Goal: Transaction & Acquisition: Purchase product/service

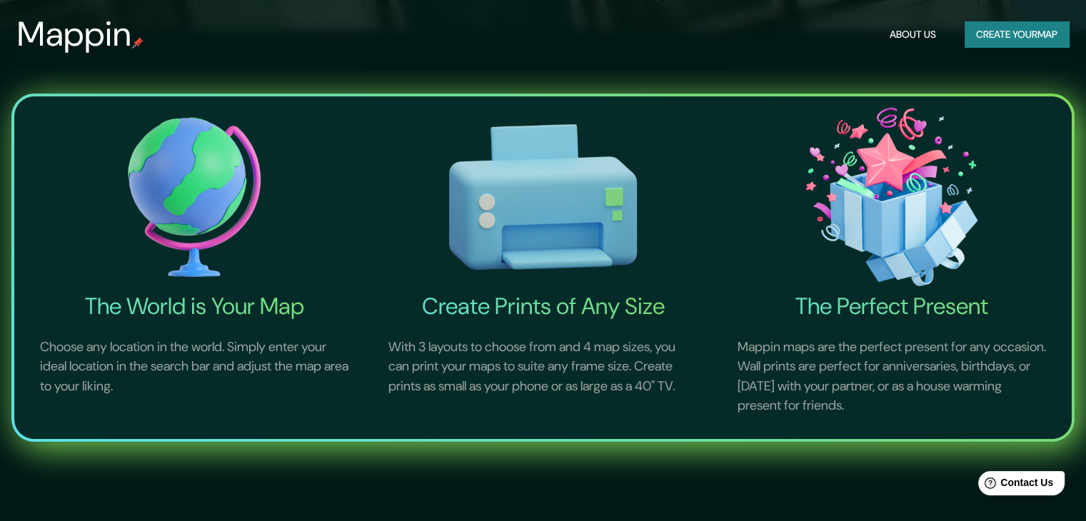
scroll to position [63, 0]
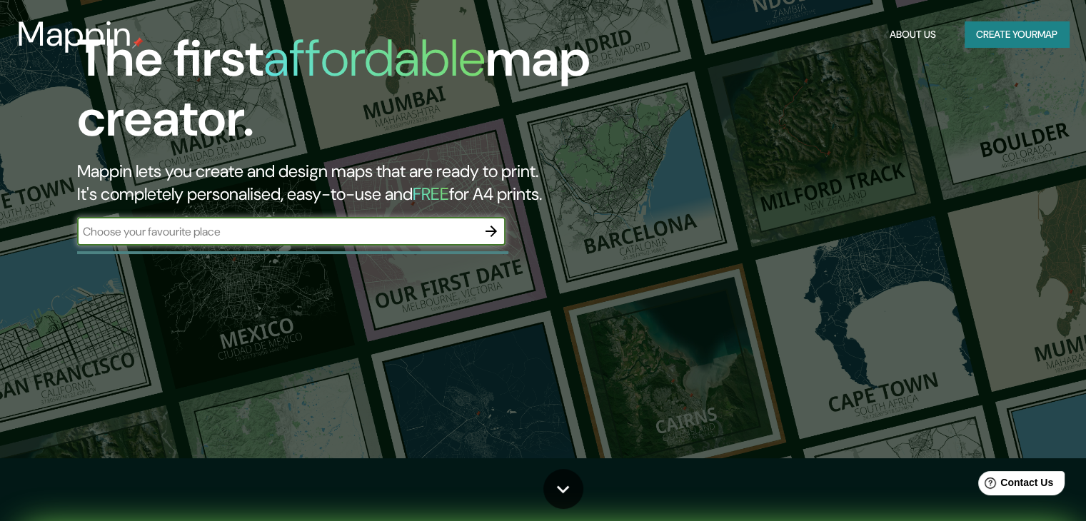
click at [275, 231] on input "text" at bounding box center [277, 231] width 400 height 16
type input "colima"
click at [337, 236] on input "colima" at bounding box center [277, 231] width 400 height 16
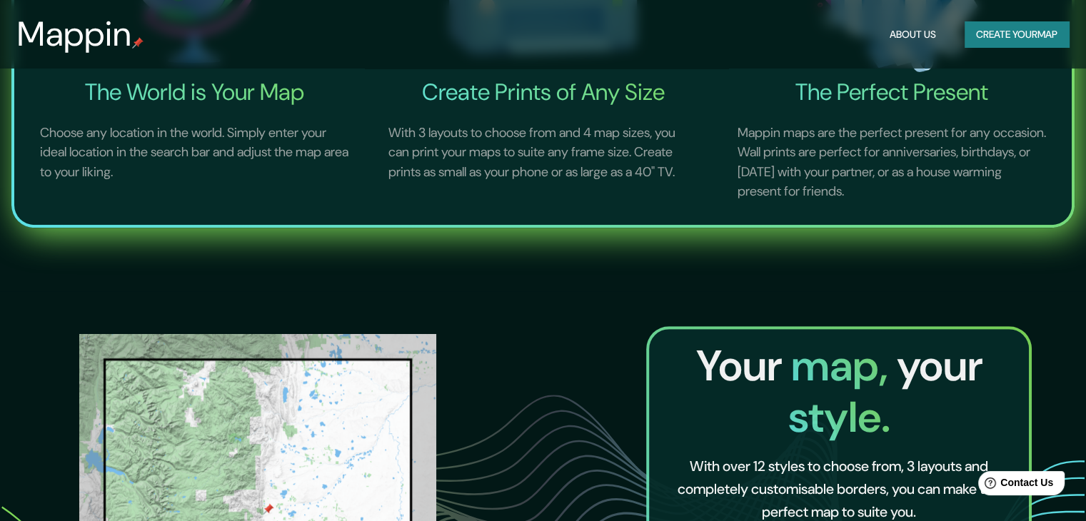
scroll to position [420, 0]
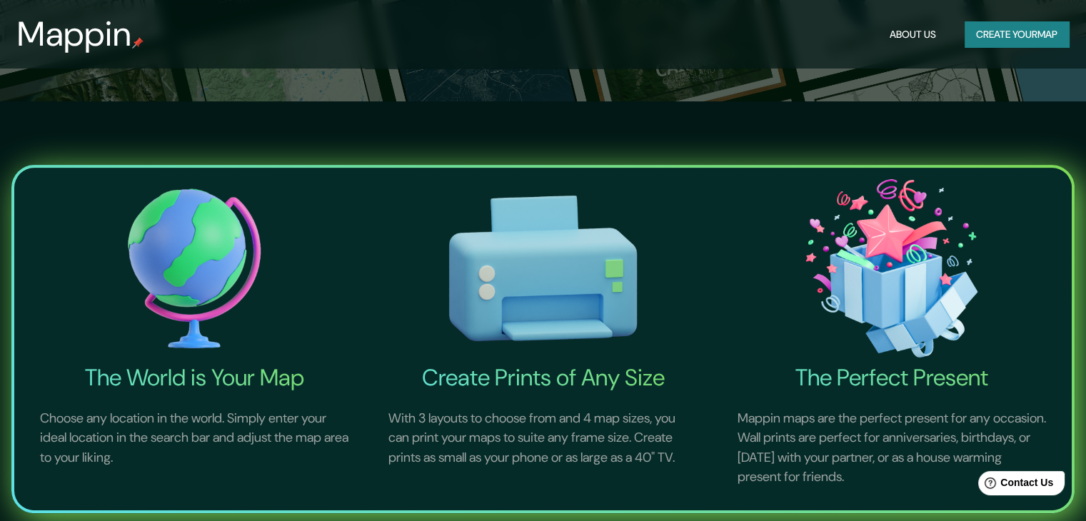
click at [194, 278] on img at bounding box center [194, 268] width 343 height 190
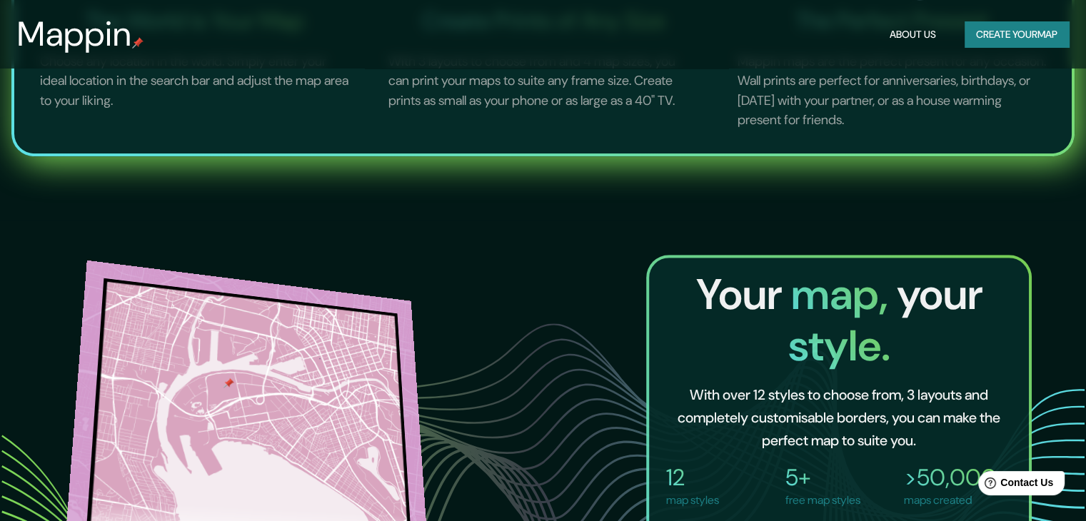
scroll to position [1133, 0]
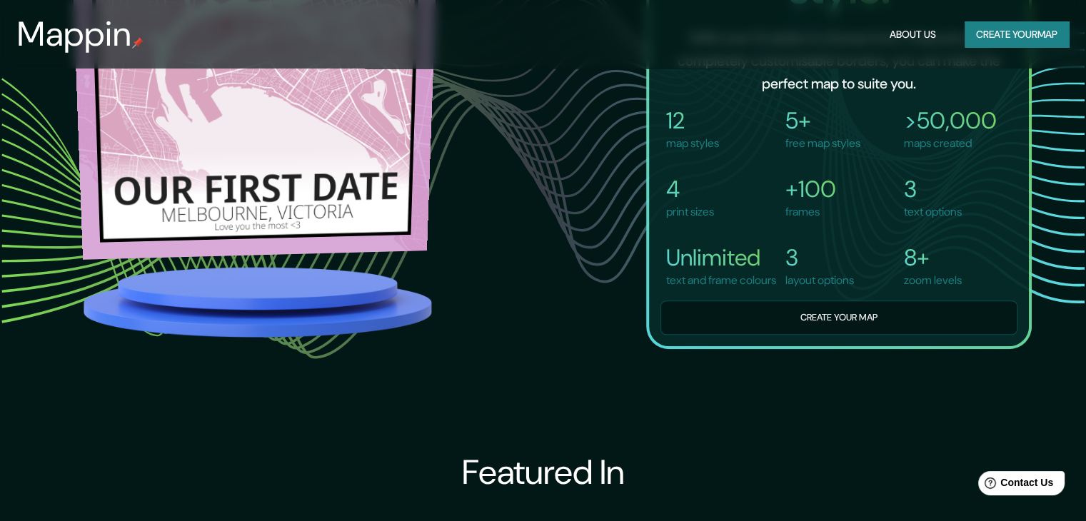
click at [293, 155] on img at bounding box center [254, 79] width 369 height 360
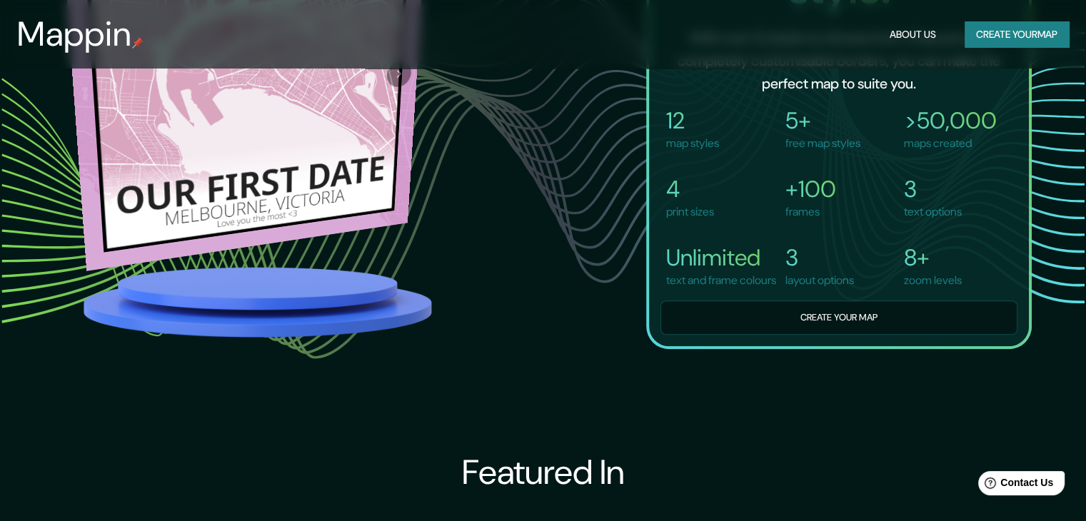
click at [397, 215] on div at bounding box center [400, 64] width 54 height 331
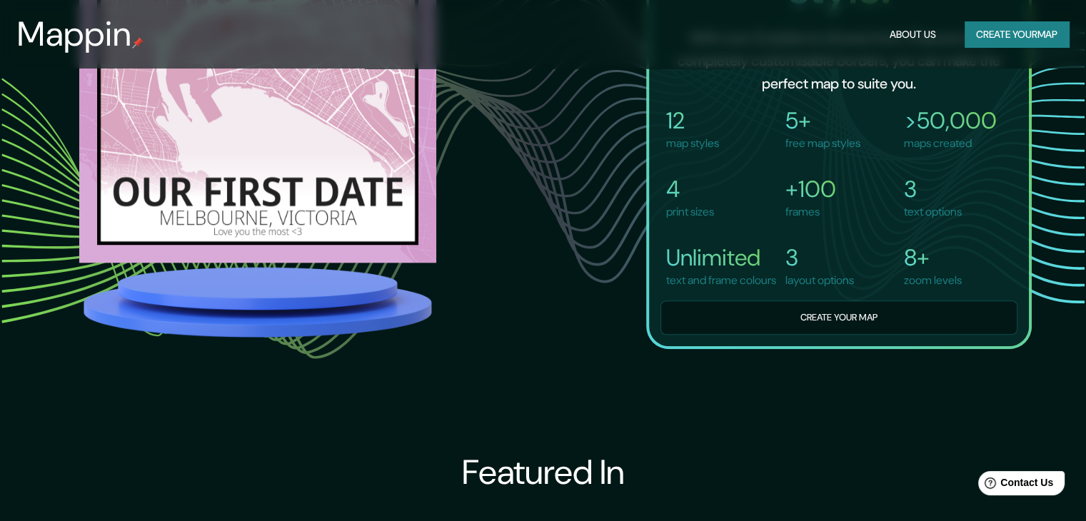
click at [298, 315] on img at bounding box center [257, 302] width 357 height 79
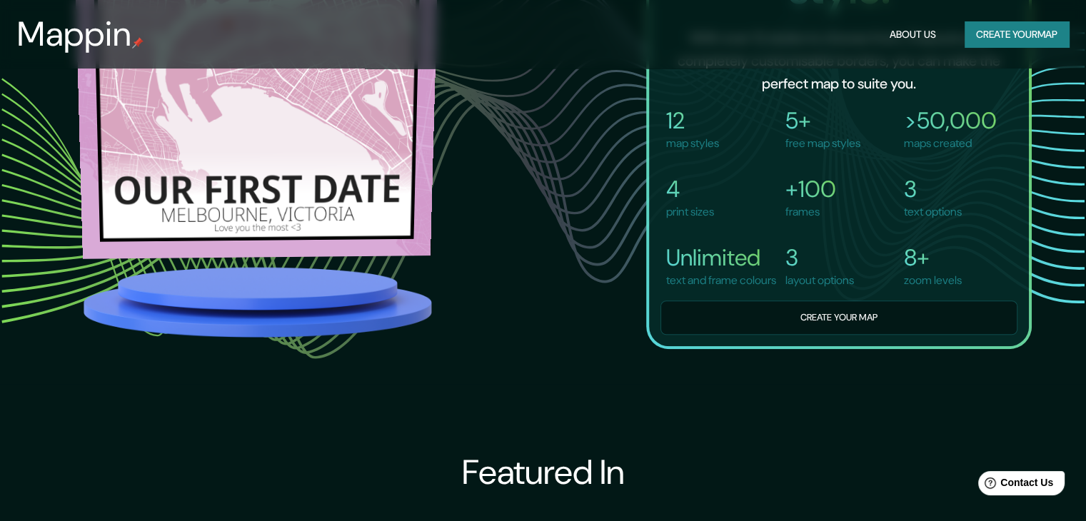
click at [272, 138] on img at bounding box center [257, 77] width 367 height 358
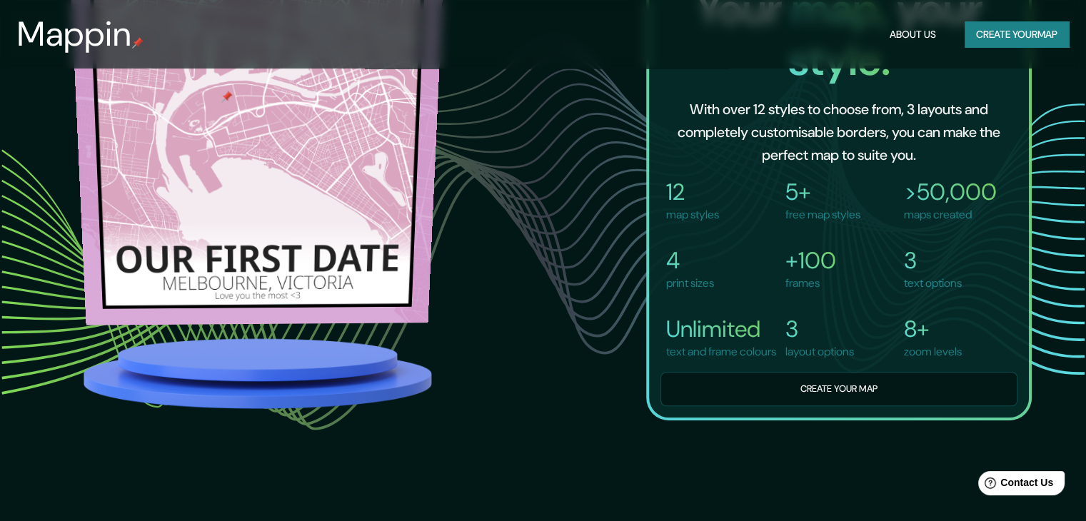
scroll to position [777, 0]
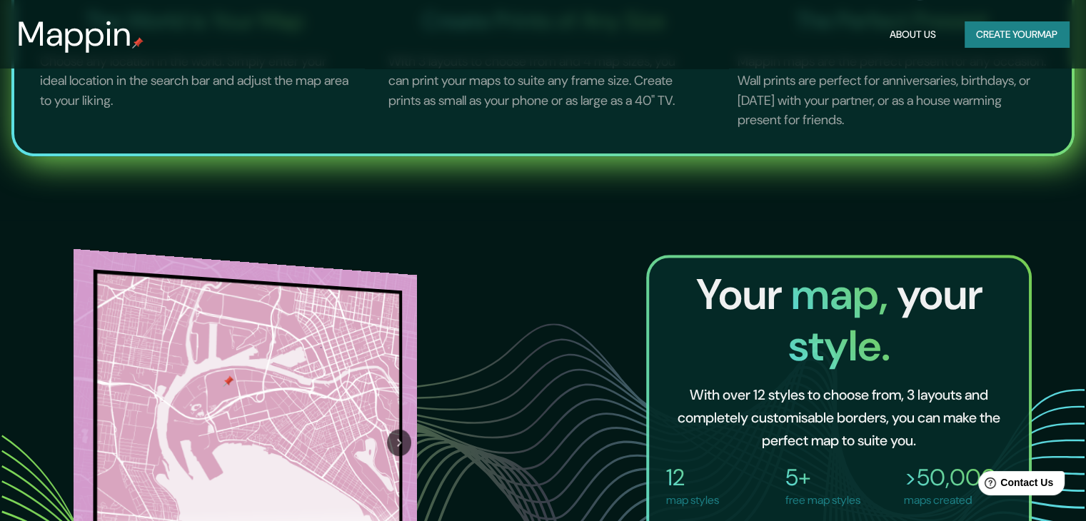
click at [405, 440] on icon "Next" at bounding box center [399, 442] width 14 height 16
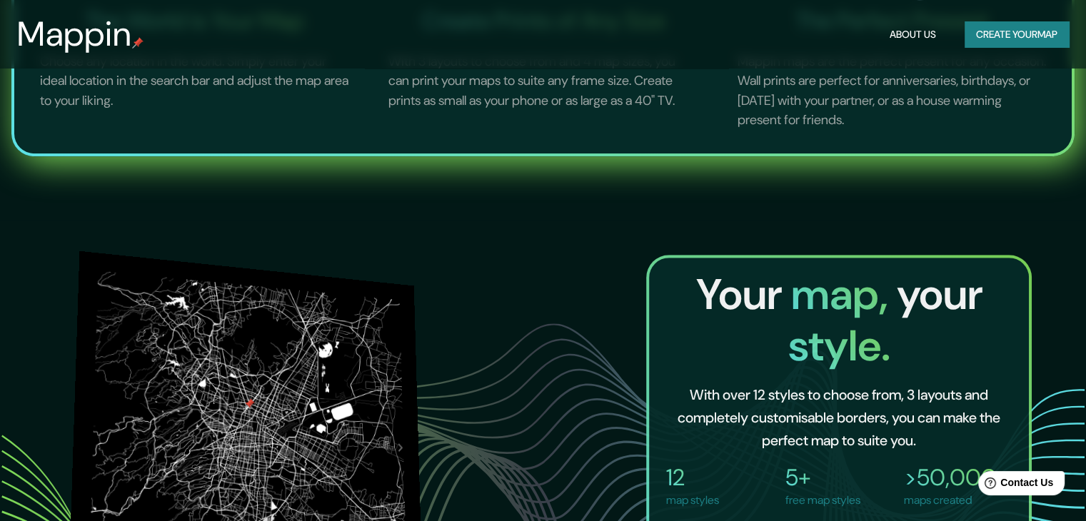
scroll to position [919, 0]
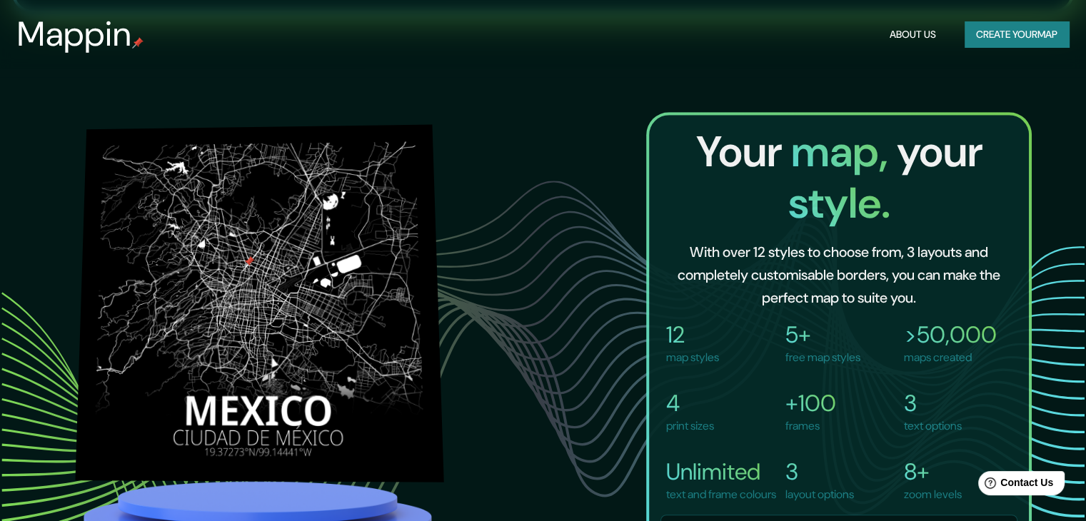
click at [236, 233] on img at bounding box center [260, 303] width 368 height 358
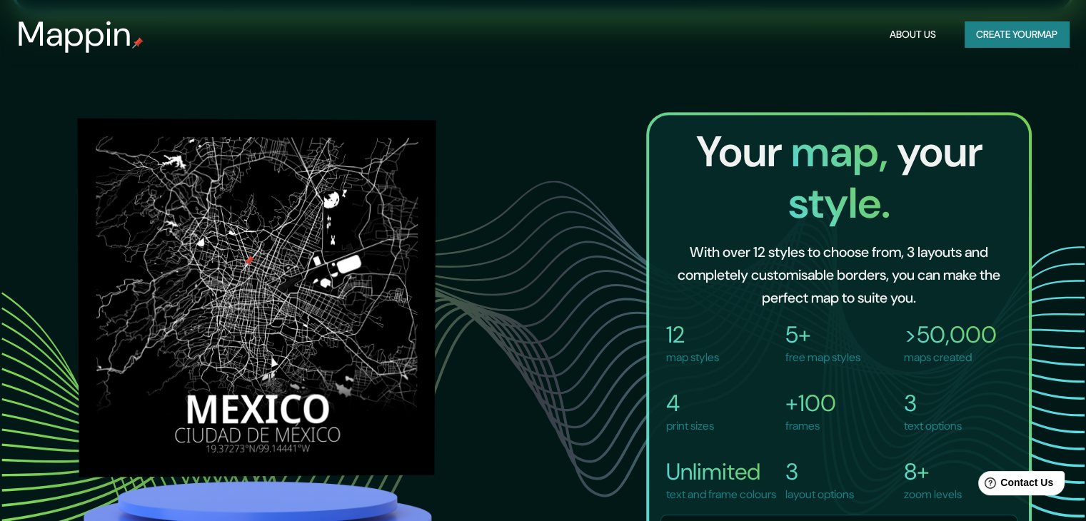
click at [268, 308] on img at bounding box center [257, 297] width 358 height 359
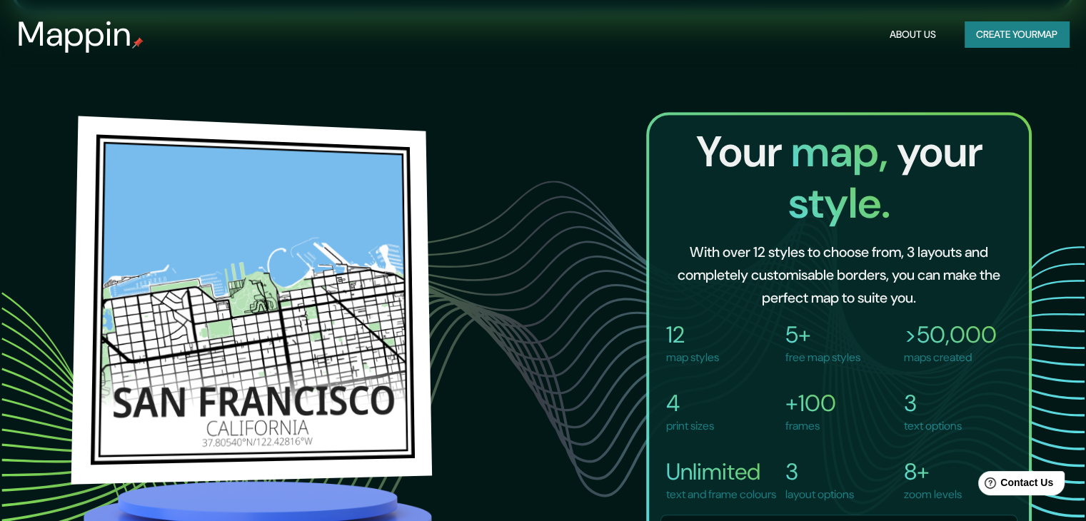
click at [325, 261] on img at bounding box center [251, 300] width 361 height 368
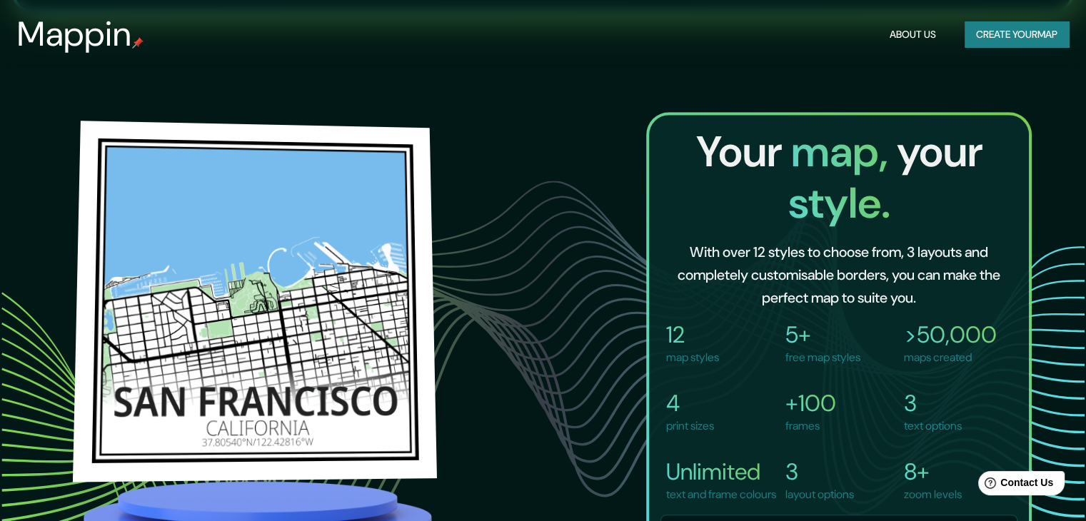
click at [283, 253] on img at bounding box center [255, 300] width 364 height 361
click at [283, 253] on img at bounding box center [255, 301] width 365 height 360
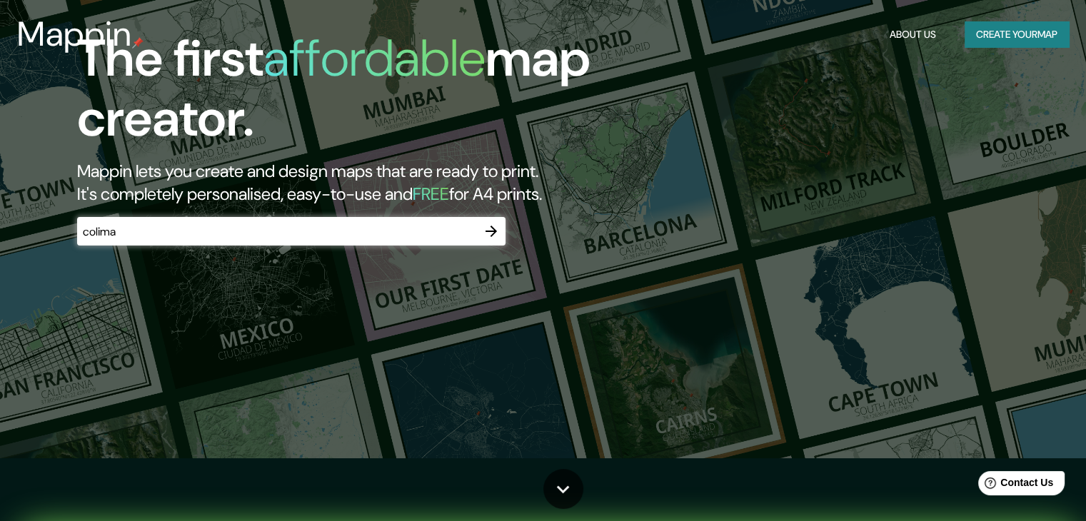
scroll to position [0, 0]
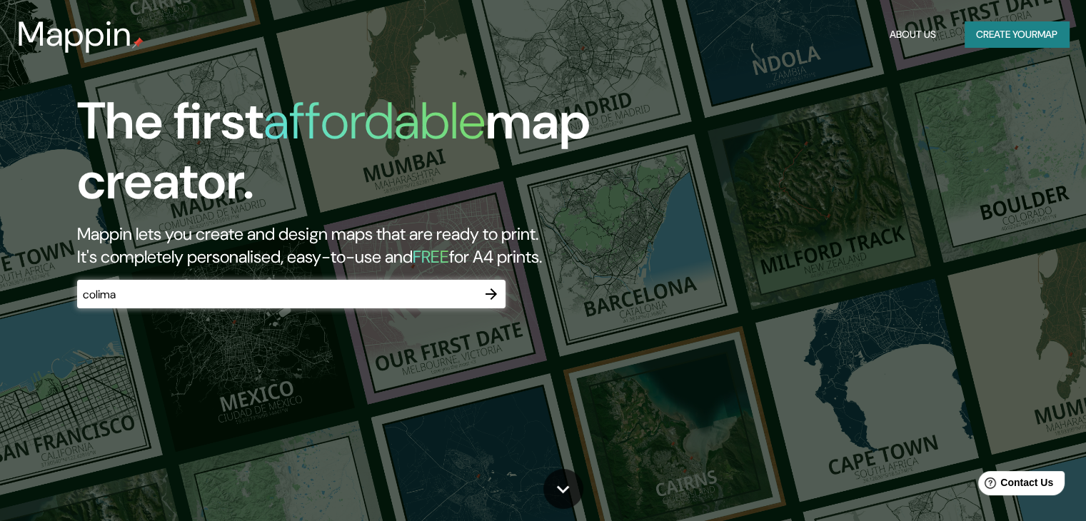
click at [343, 295] on input "colima" at bounding box center [277, 294] width 400 height 16
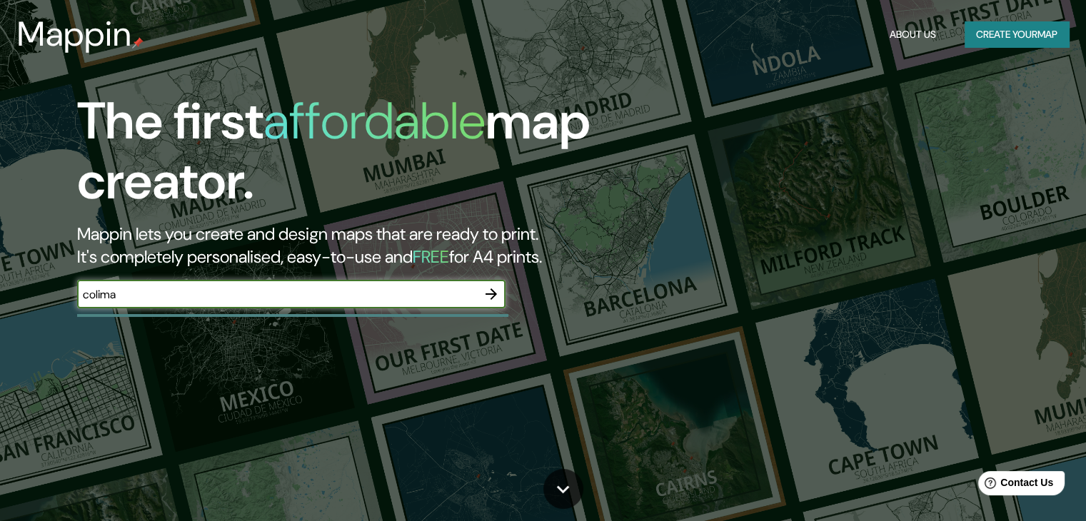
click at [495, 295] on icon "button" at bounding box center [490, 293] width 11 height 11
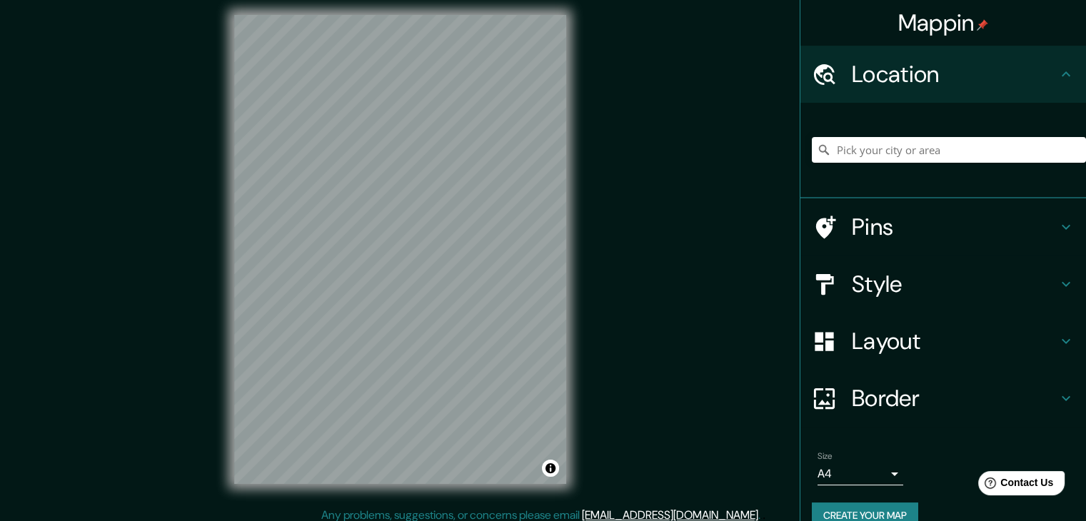
scroll to position [10, 0]
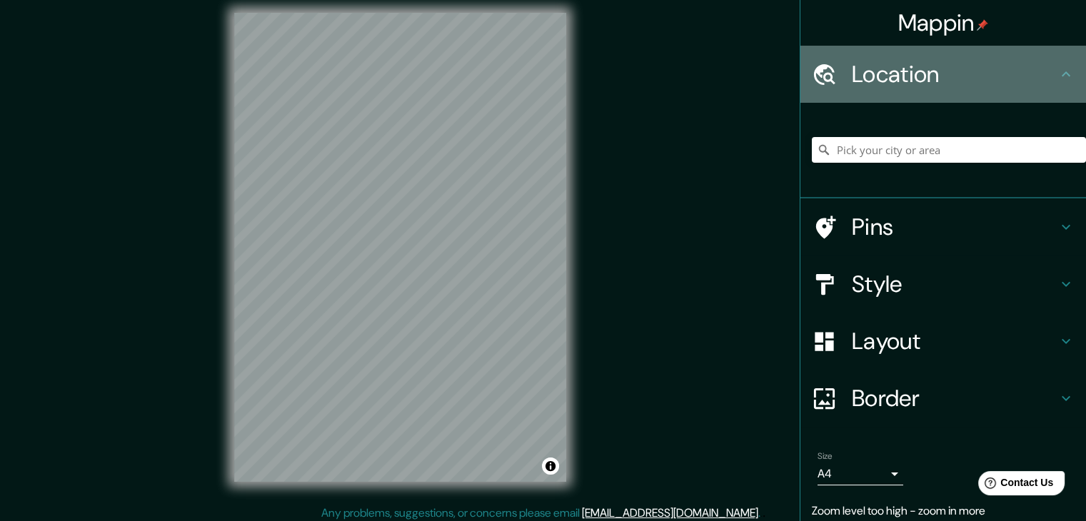
click at [965, 60] on h4 "Location" at bounding box center [954, 74] width 206 height 29
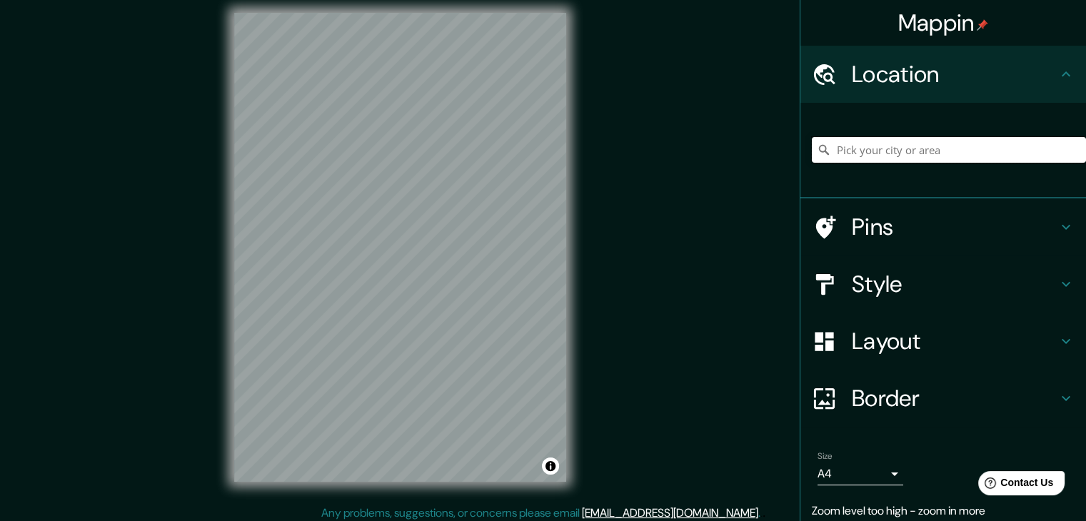
click at [914, 150] on input "Pick your city or area" at bounding box center [948, 150] width 274 height 26
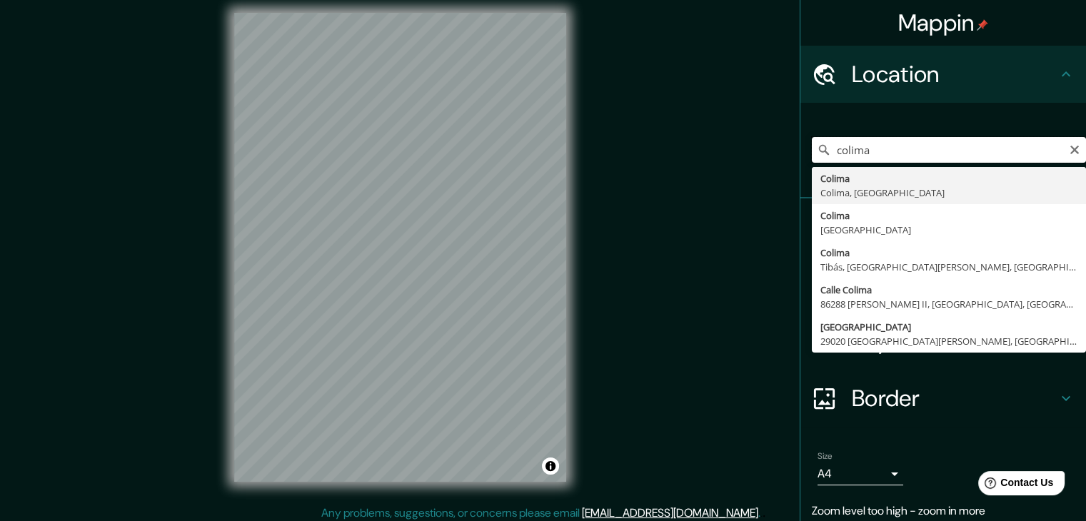
drag, startPoint x: 936, startPoint y: 151, endPoint x: 809, endPoint y: 151, distance: 126.3
click at [811, 151] on div "colima Colima Colima, México Colima México Colima Tibás, Provincia de San José,…" at bounding box center [948, 150] width 274 height 26
type input "Cuyutlan, Armería, Colima, México"
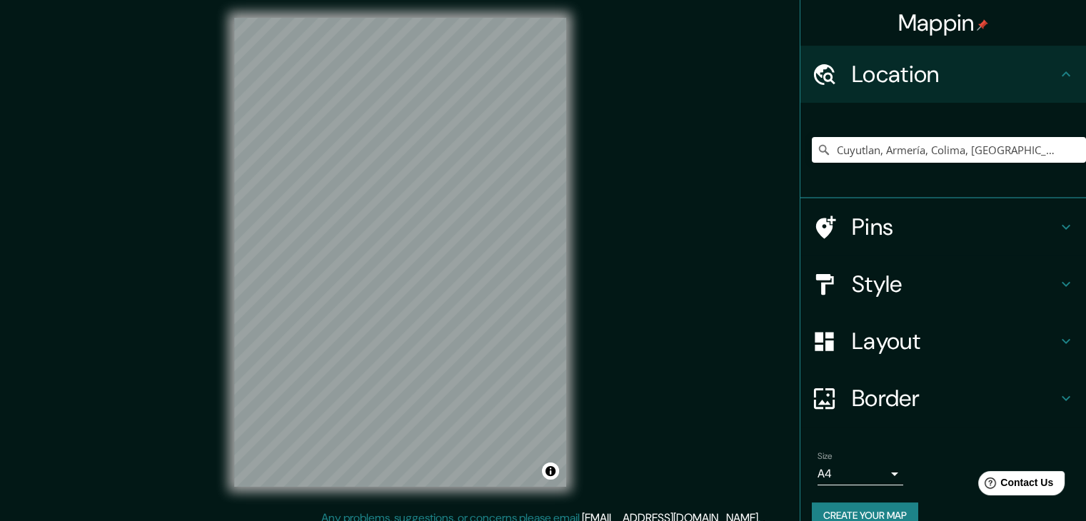
scroll to position [0, 0]
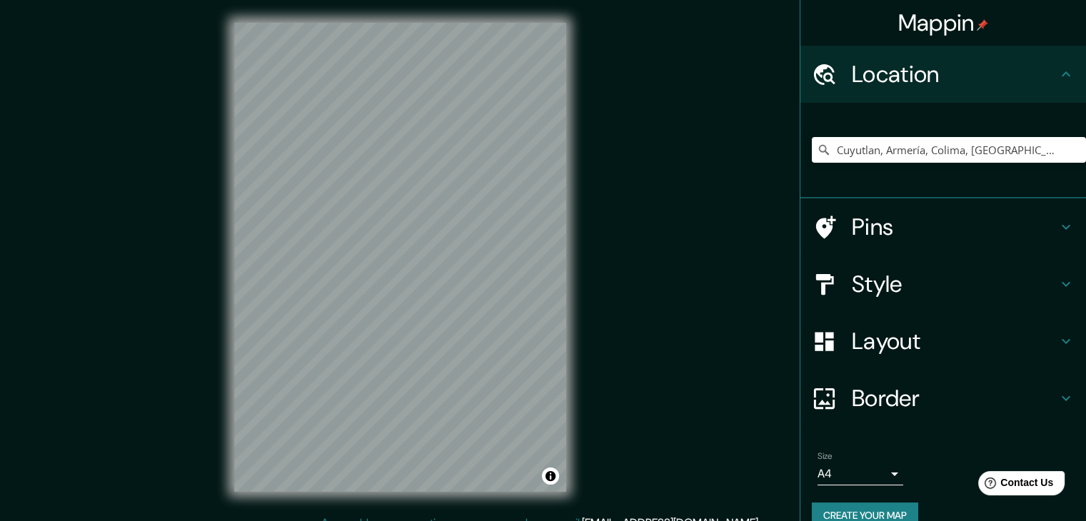
click at [892, 234] on h4 "Pins" at bounding box center [954, 227] width 206 height 29
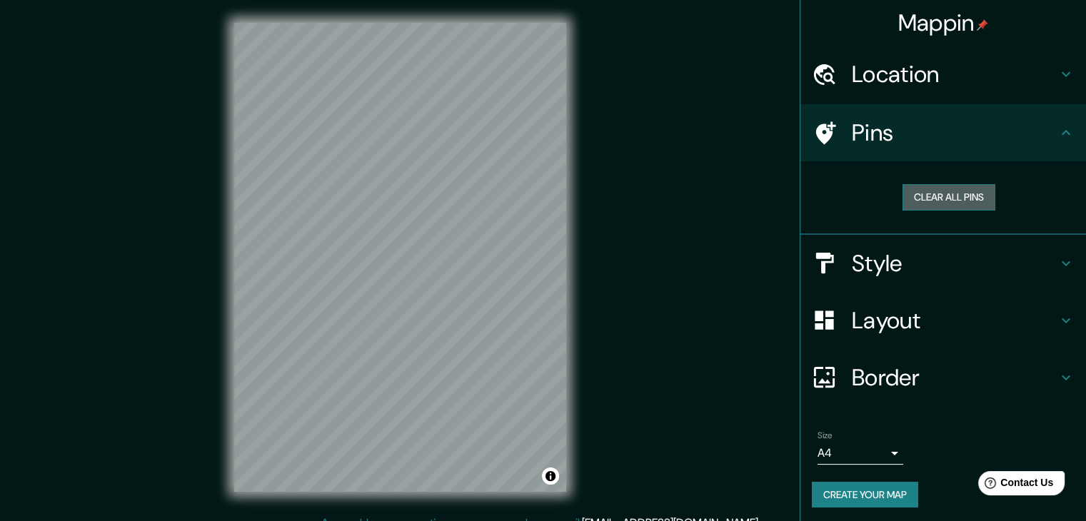
click at [949, 201] on button "Clear all pins" at bounding box center [948, 197] width 93 height 26
click at [951, 194] on button "Clear all pins" at bounding box center [948, 197] width 93 height 26
click at [877, 261] on h4 "Style" at bounding box center [954, 263] width 206 height 29
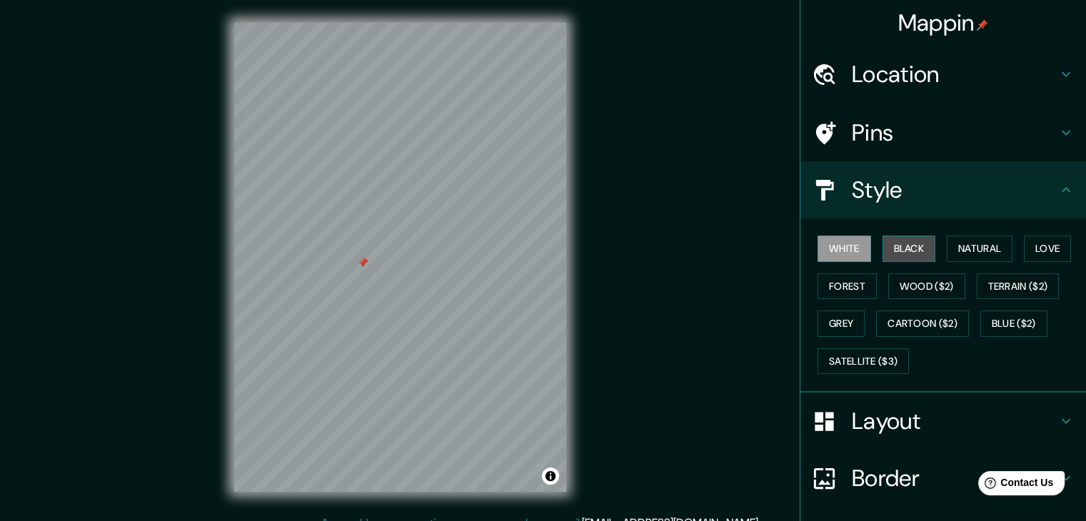
click at [916, 238] on button "Black" at bounding box center [909, 249] width 54 height 26
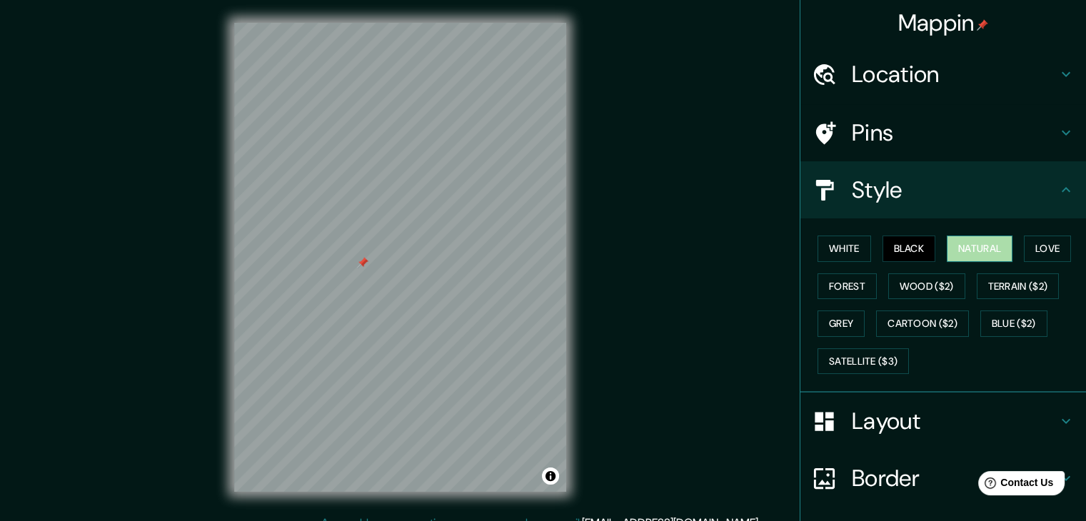
click at [976, 242] on button "Natural" at bounding box center [979, 249] width 66 height 26
click at [1036, 248] on button "Love" at bounding box center [1046, 249] width 47 height 26
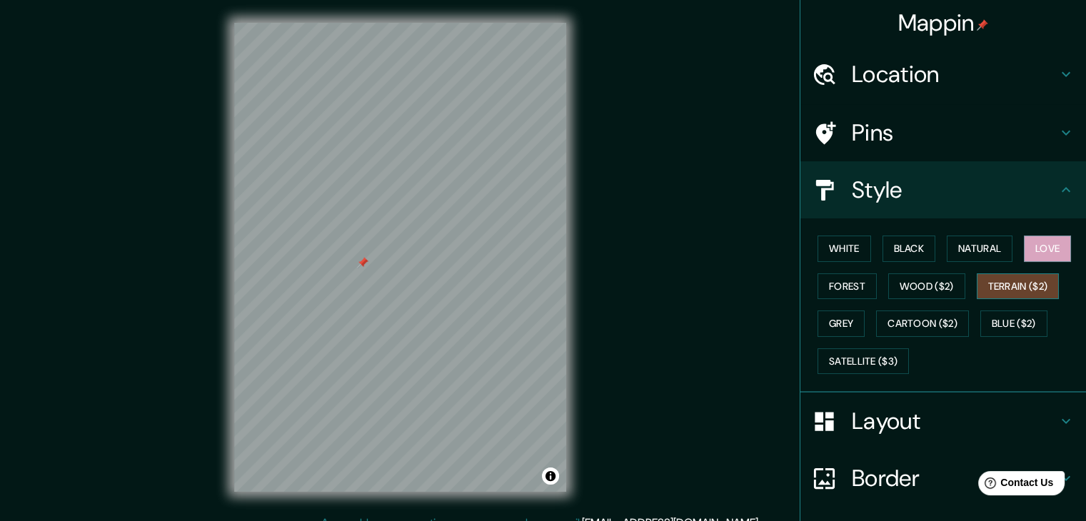
click at [1022, 285] on button "Terrain ($2)" at bounding box center [1017, 286] width 83 height 26
click at [925, 285] on button "Wood ($2)" at bounding box center [926, 286] width 77 height 26
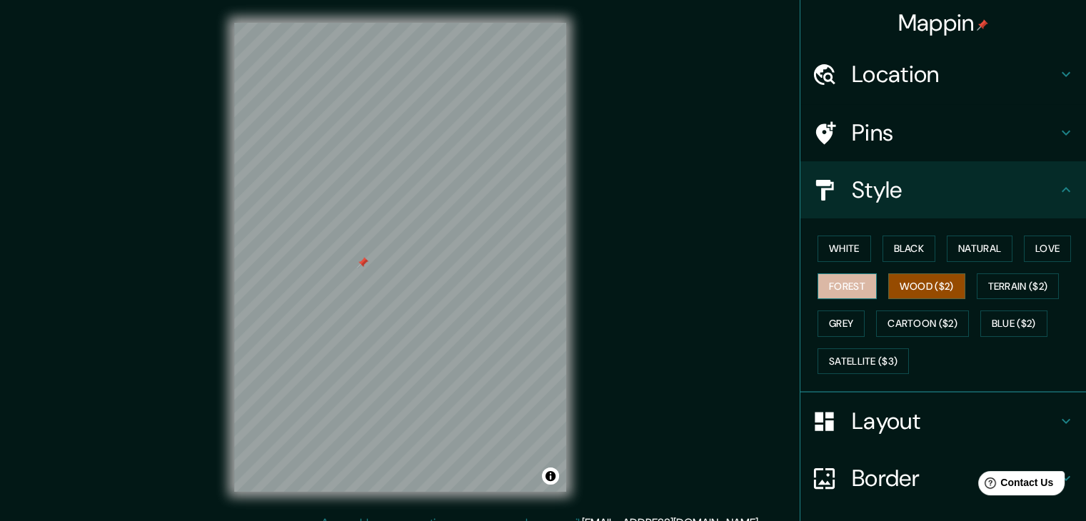
click at [835, 278] on button "Forest" at bounding box center [846, 286] width 59 height 26
click at [833, 319] on button "Grey" at bounding box center [840, 323] width 47 height 26
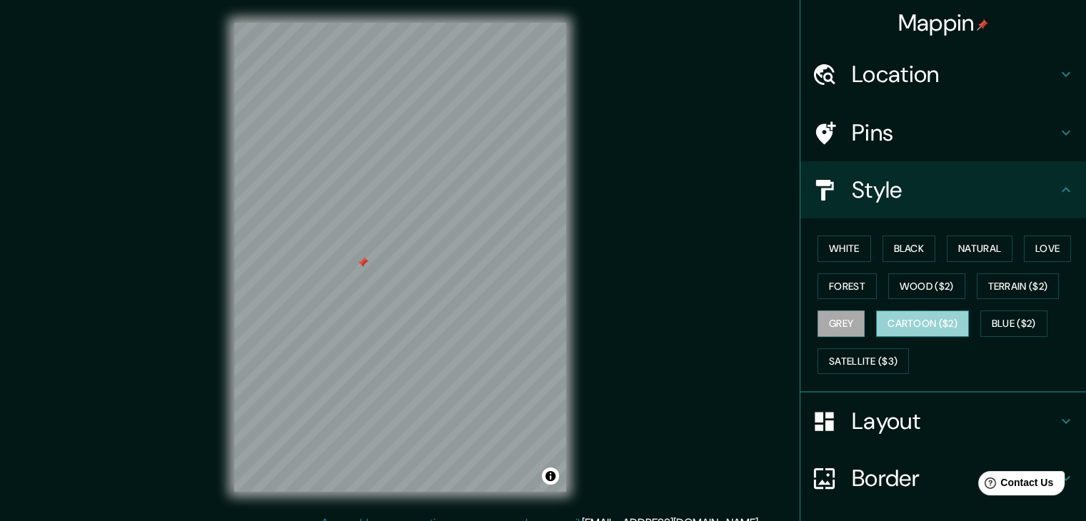
click at [928, 319] on button "Cartoon ($2)" at bounding box center [922, 323] width 93 height 26
click at [1004, 321] on button "Blue ($2)" at bounding box center [1013, 323] width 67 height 26
click at [919, 328] on button "Cartoon ($2)" at bounding box center [922, 323] width 93 height 26
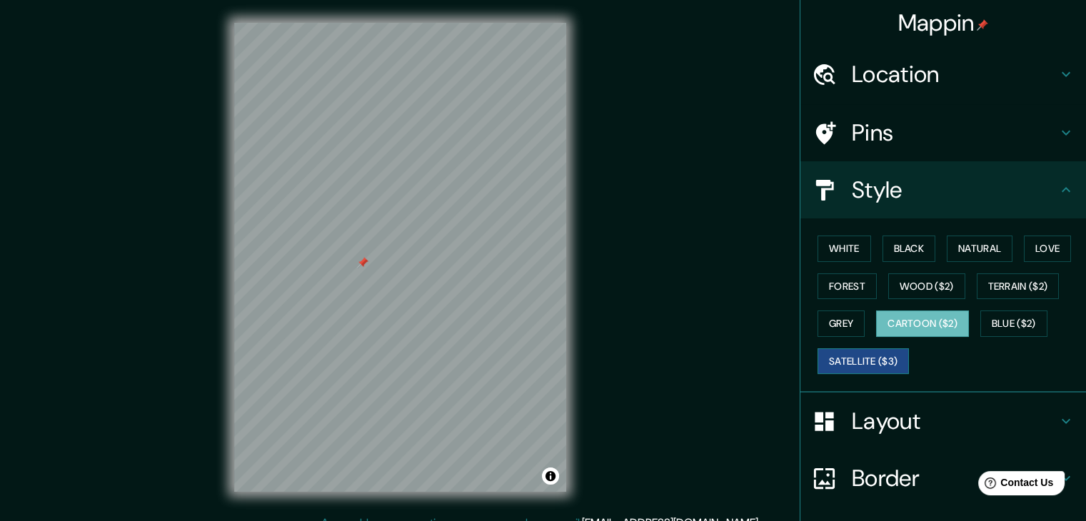
click at [862, 365] on button "Satellite ($3)" at bounding box center [862, 361] width 91 height 26
click at [921, 318] on button "Cartoon ($2)" at bounding box center [922, 323] width 93 height 26
click at [834, 318] on button "Grey" at bounding box center [840, 323] width 47 height 26
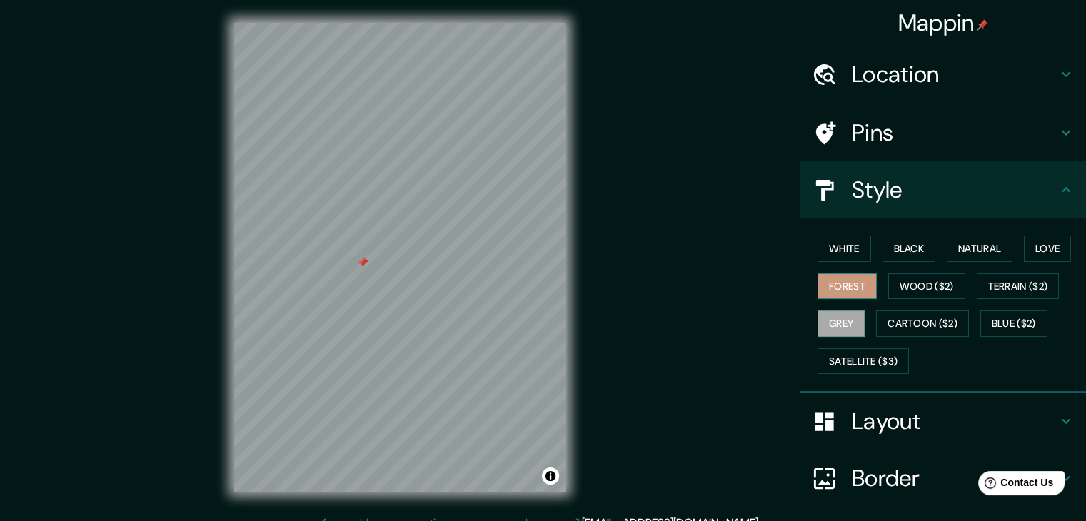
click at [833, 284] on button "Forest" at bounding box center [846, 286] width 59 height 26
click at [914, 283] on button "Wood ($2)" at bounding box center [926, 286] width 77 height 26
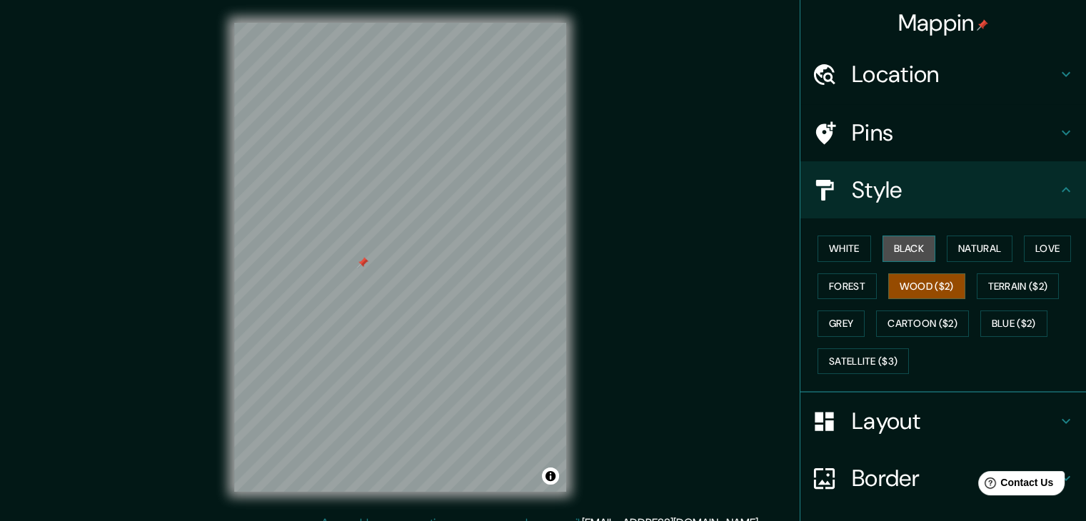
click at [914, 246] on button "Black" at bounding box center [909, 249] width 54 height 26
click at [839, 243] on button "White" at bounding box center [844, 249] width 54 height 26
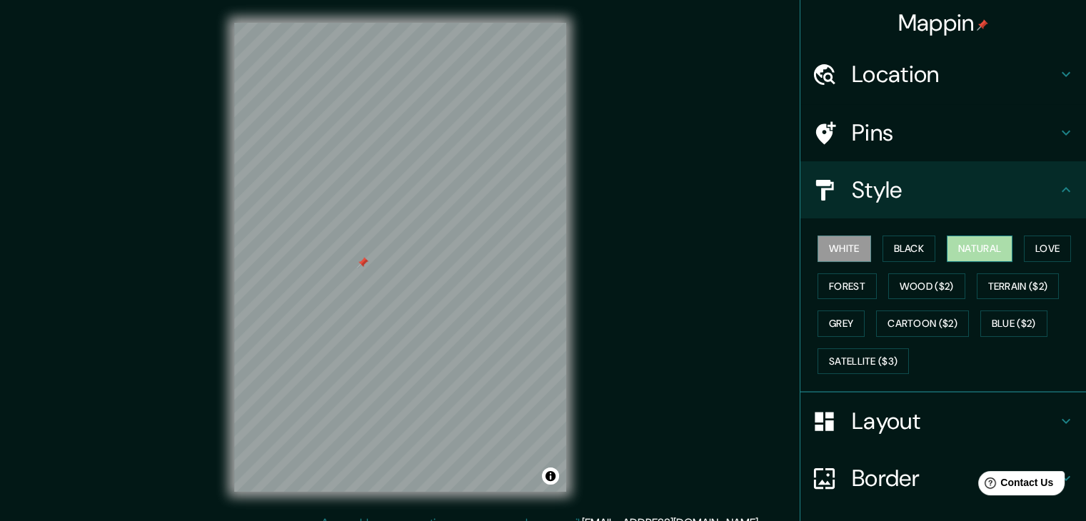
click at [981, 242] on button "Natural" at bounding box center [979, 249] width 66 height 26
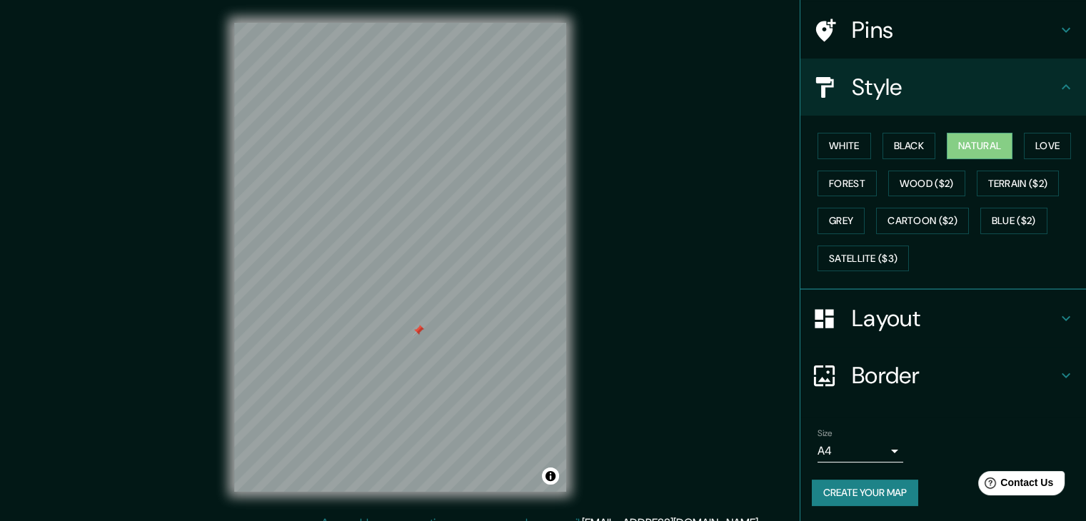
click at [888, 312] on h4 "Layout" at bounding box center [954, 318] width 206 height 29
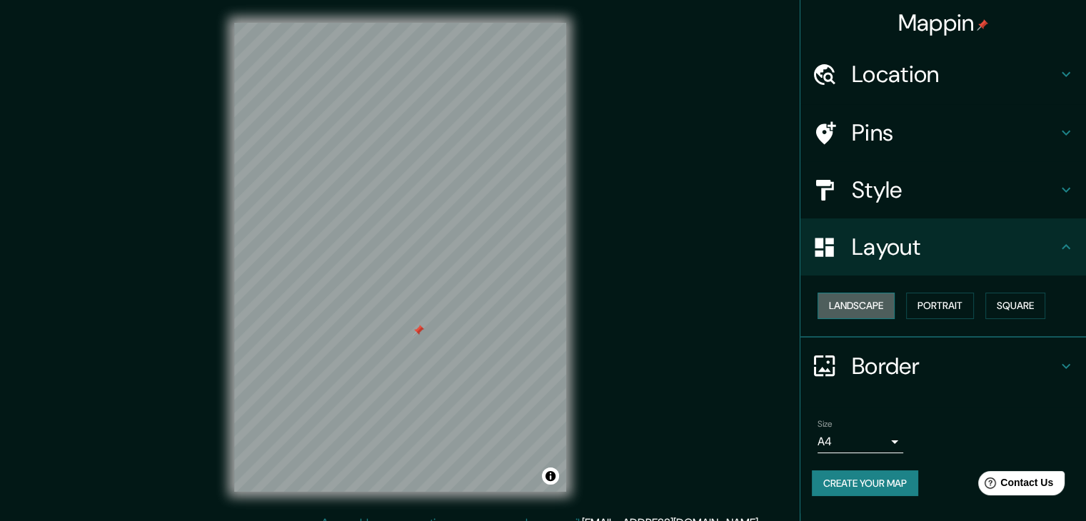
click at [860, 303] on button "Landscape" at bounding box center [855, 306] width 77 height 26
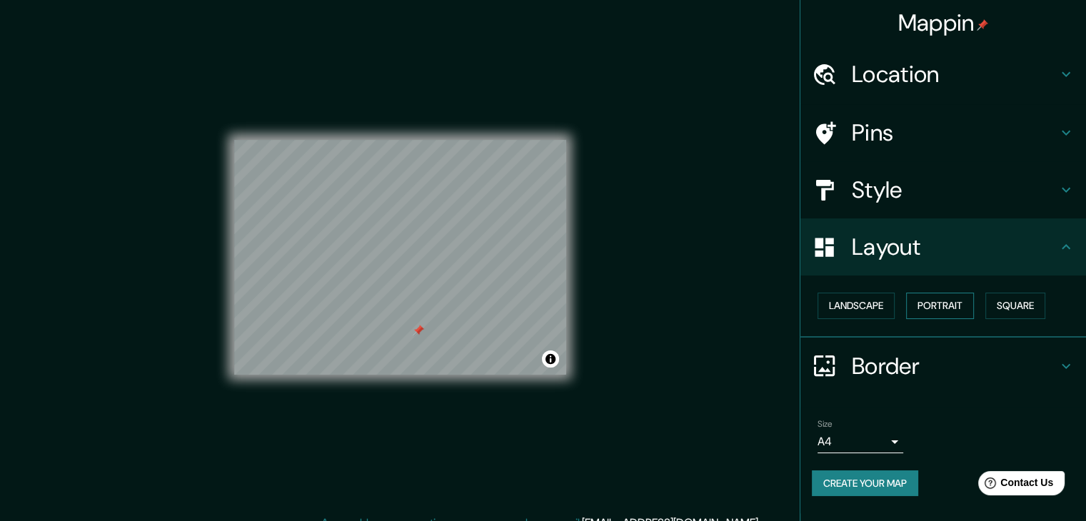
click at [940, 309] on button "Portrait" at bounding box center [940, 306] width 68 height 26
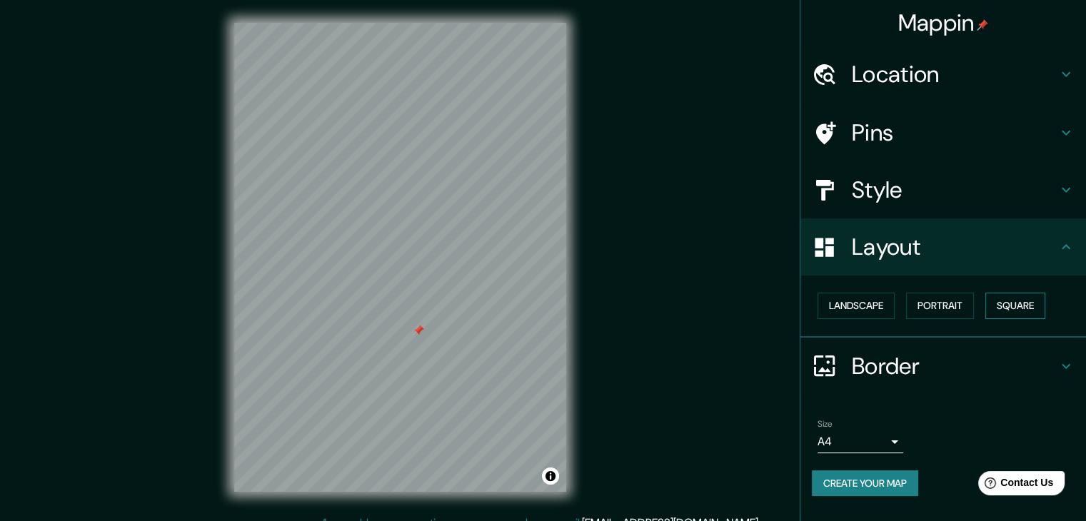
click at [1006, 301] on button "Square" at bounding box center [1015, 306] width 60 height 26
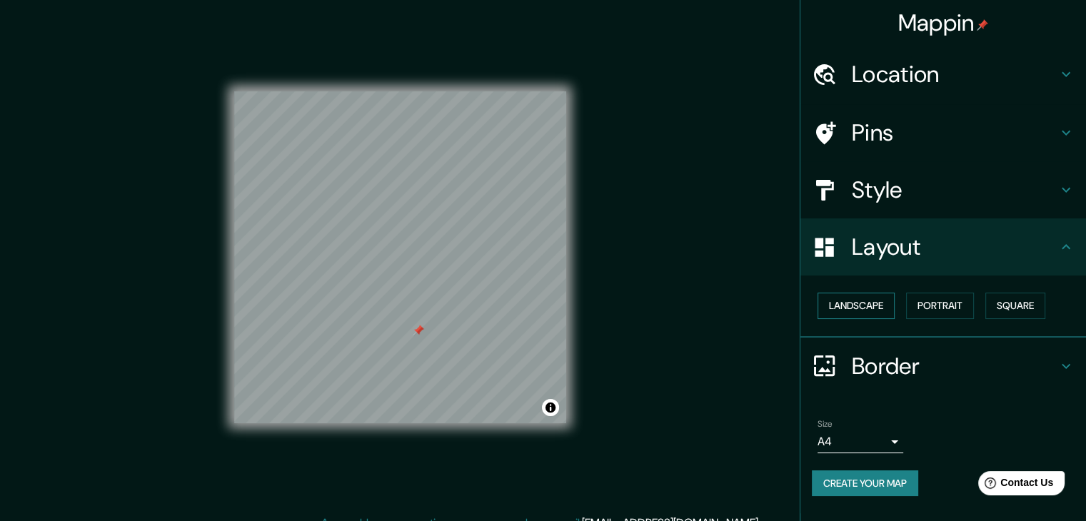
click at [854, 305] on button "Landscape" at bounding box center [855, 306] width 77 height 26
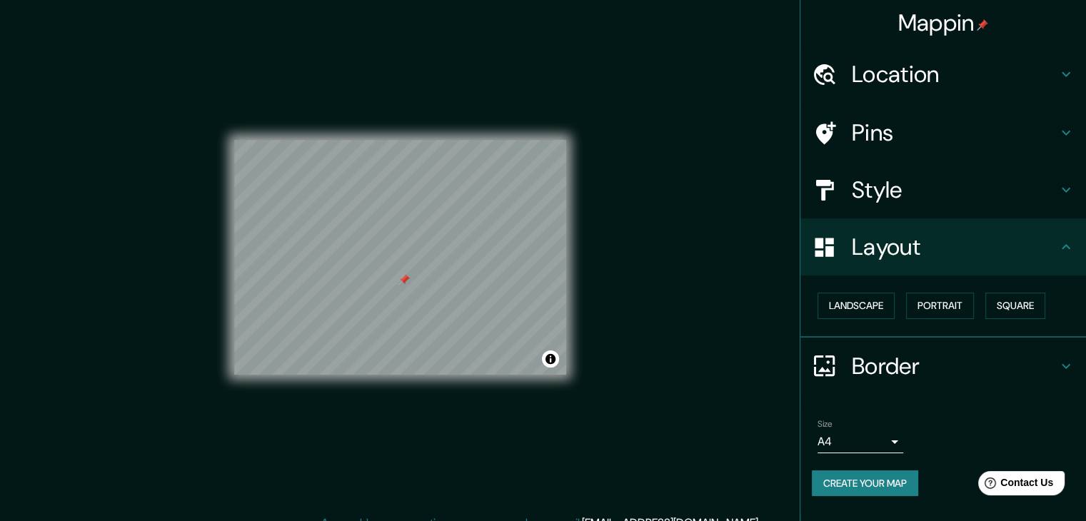
click at [899, 437] on body "Mappin Location Cuyutlan, Armería, Colima, México Pins Style Layout Landscape P…" at bounding box center [543, 260] width 1086 height 521
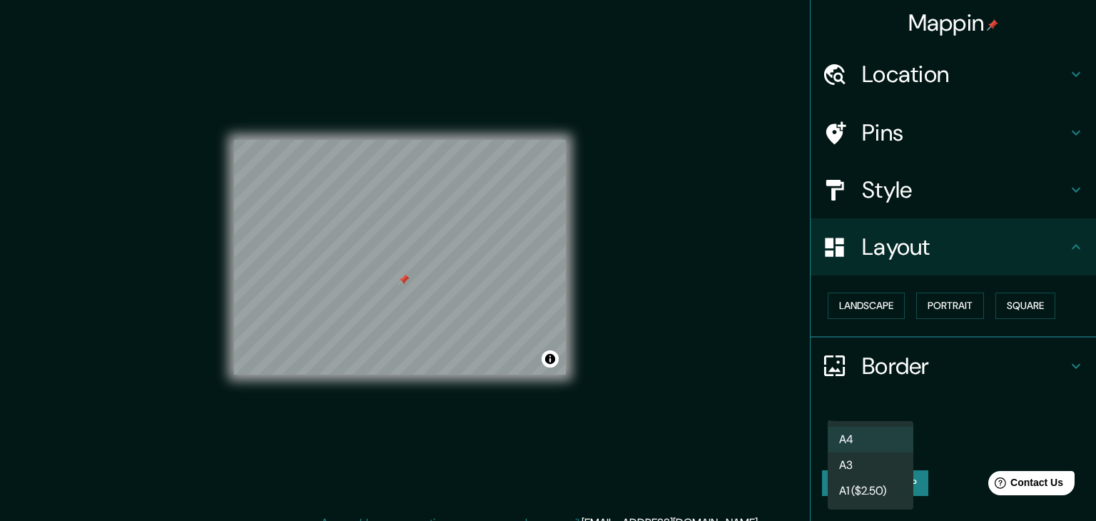
click at [856, 453] on li "A3" at bounding box center [871, 465] width 86 height 26
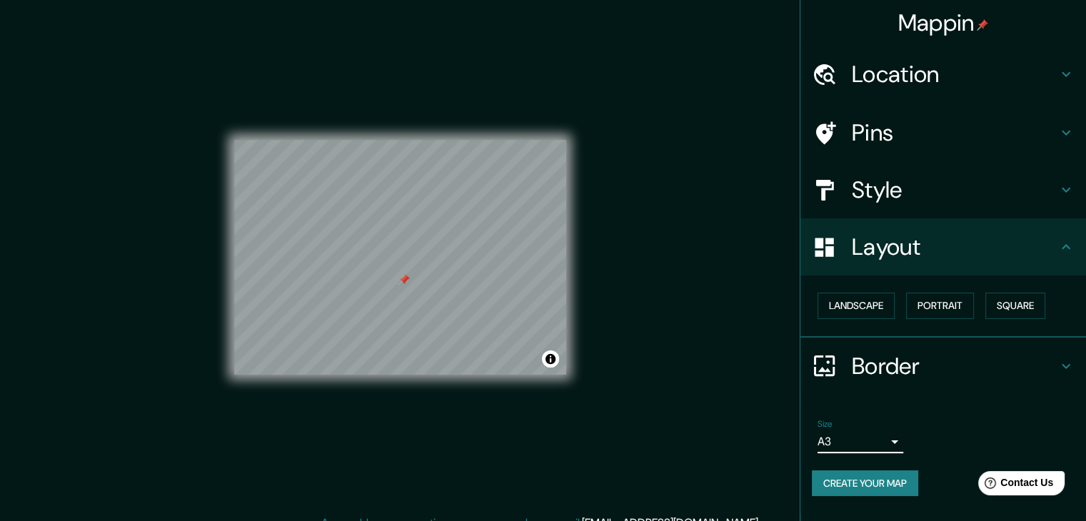
click at [882, 437] on body "Mappin Location Cuyutlan, Armería, Colima, México Pins Style Layout Landscape P…" at bounding box center [543, 260] width 1086 height 521
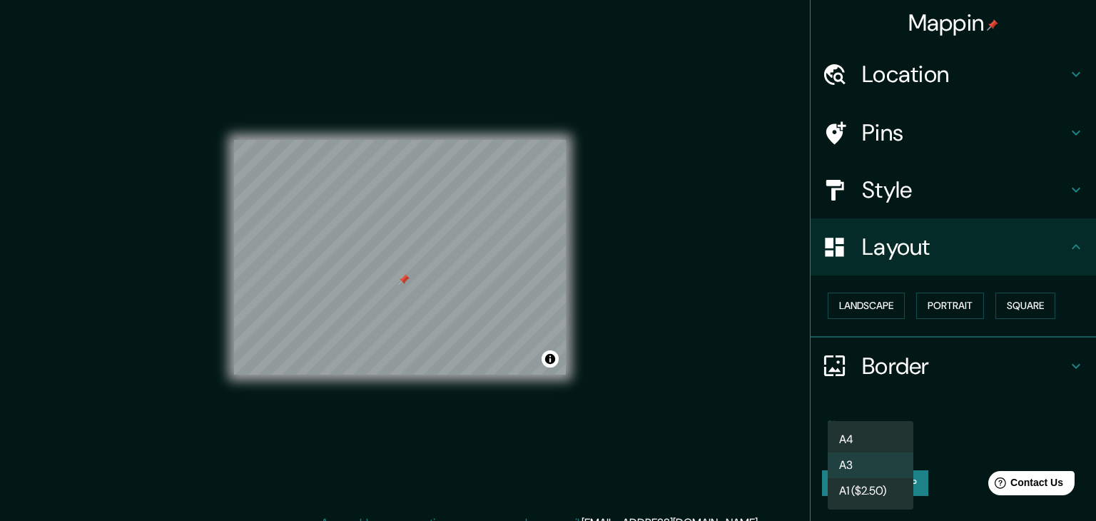
click at [861, 437] on li "A4" at bounding box center [871, 440] width 86 height 26
type input "single"
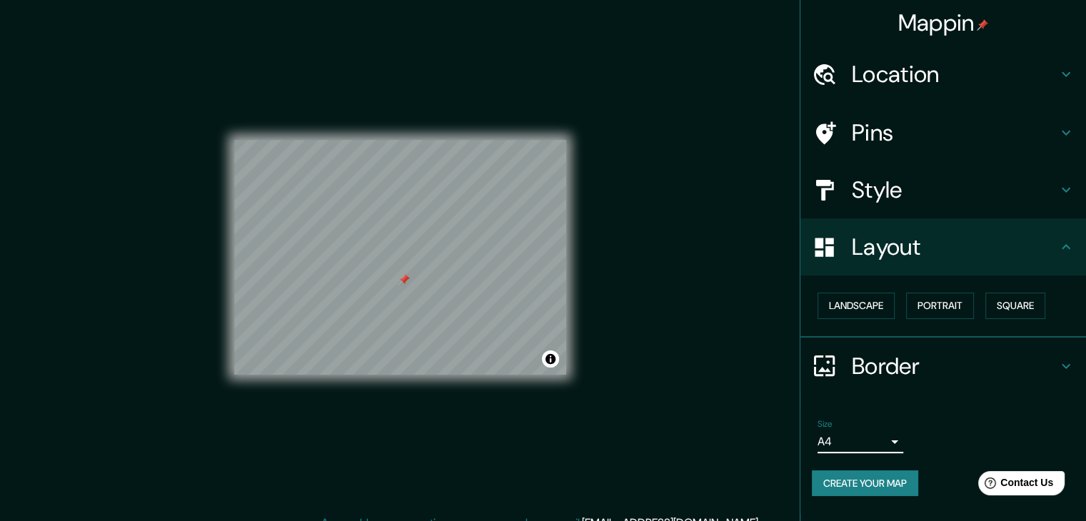
click at [953, 408] on li "Size A4 single Create your map" at bounding box center [942, 461] width 285 height 106
click at [1062, 241] on icon at bounding box center [1065, 246] width 17 height 17
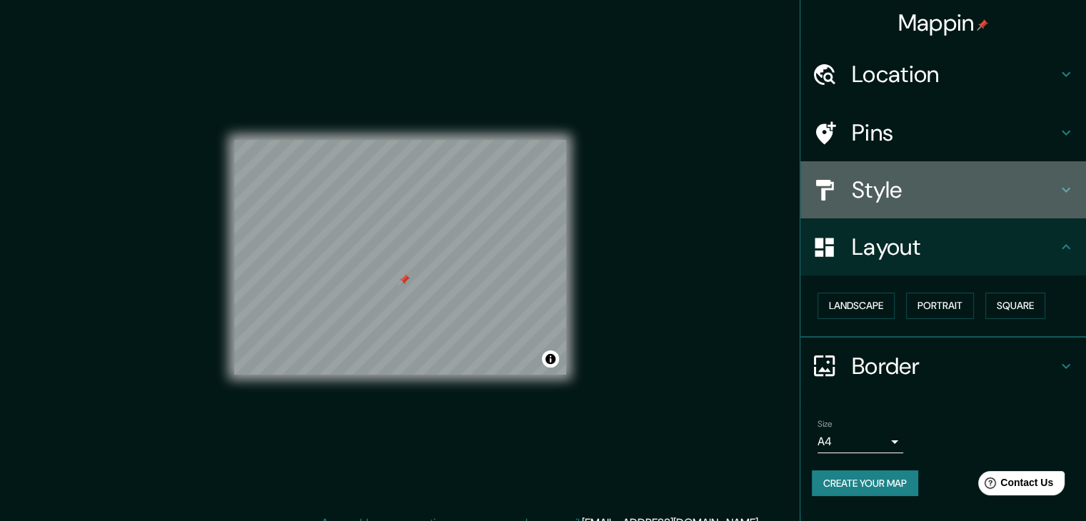
click at [976, 196] on h4 "Style" at bounding box center [954, 190] width 206 height 29
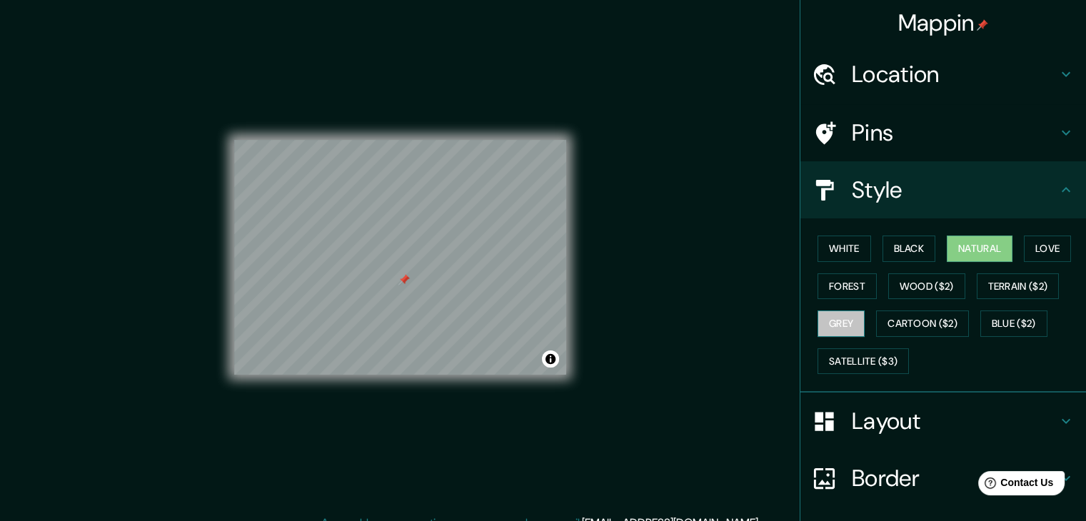
click at [836, 320] on button "Grey" at bounding box center [840, 323] width 47 height 26
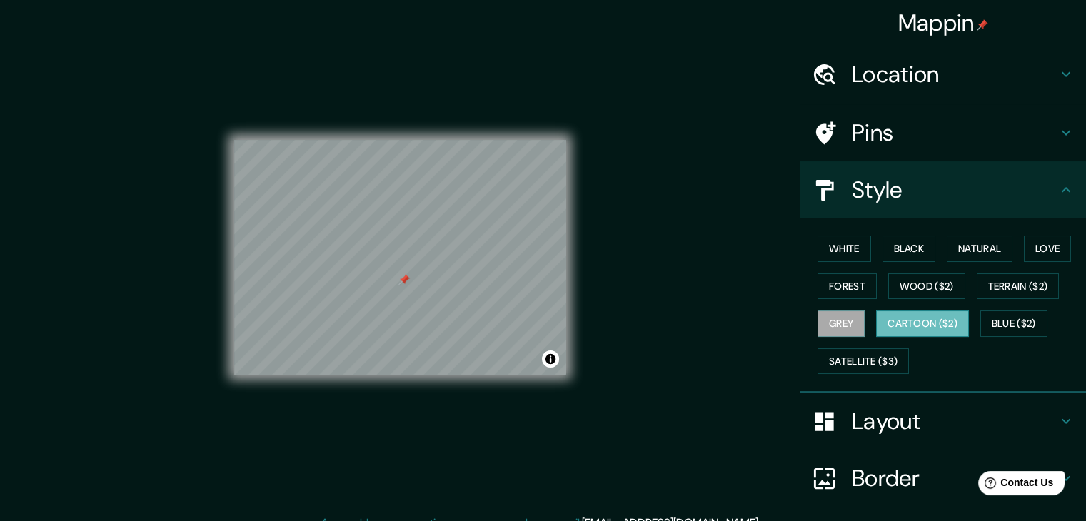
click at [877, 321] on button "Cartoon ($2)" at bounding box center [922, 323] width 93 height 26
click at [871, 127] on h4 "Pins" at bounding box center [954, 132] width 206 height 29
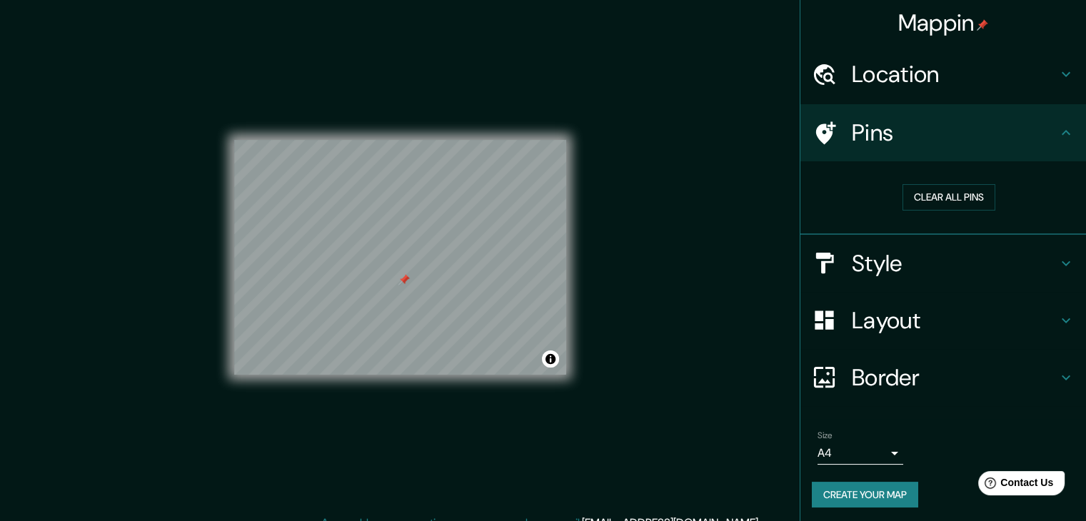
click at [905, 77] on h4 "Location" at bounding box center [954, 74] width 206 height 29
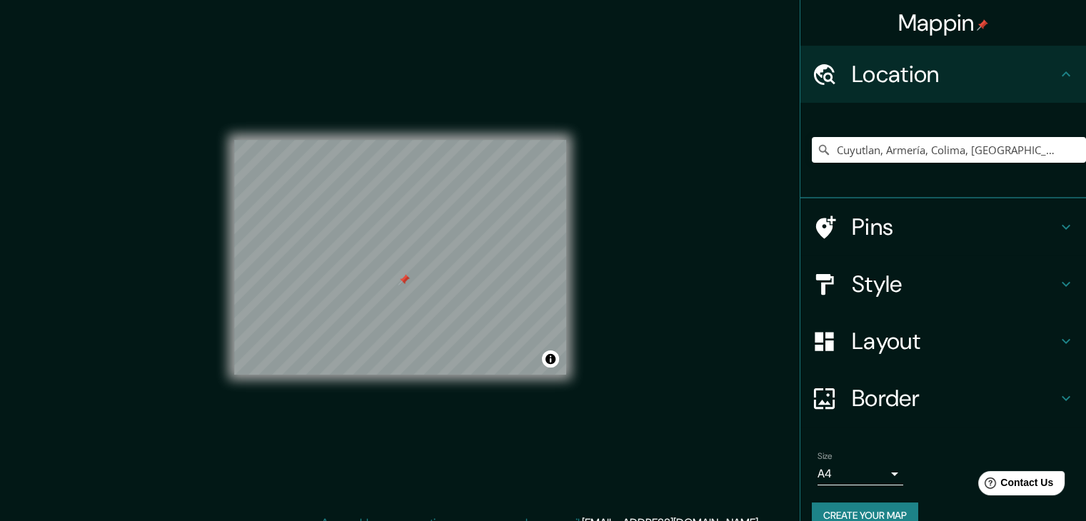
scroll to position [24, 0]
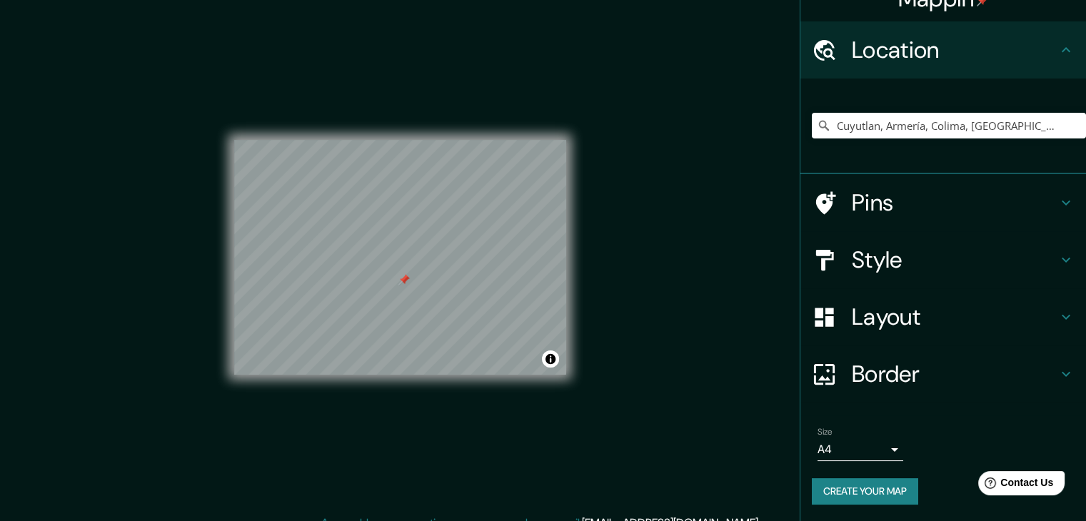
click at [888, 486] on button "Create your map" at bounding box center [864, 491] width 106 height 26
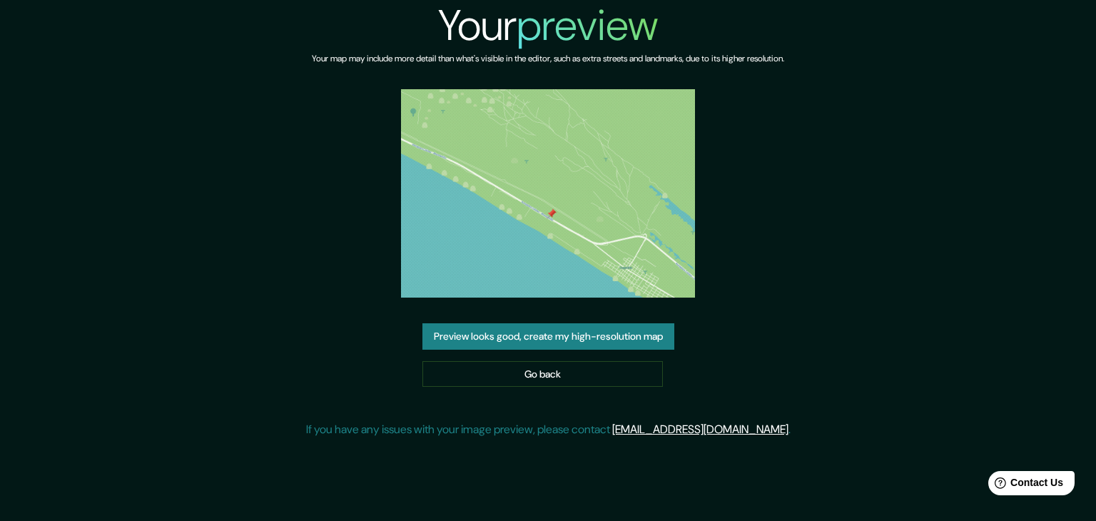
click at [621, 217] on img at bounding box center [548, 193] width 294 height 208
click at [540, 333] on button "Preview looks good, create my high-resolution map" at bounding box center [549, 336] width 252 height 26
